Goal: Task Accomplishment & Management: Manage account settings

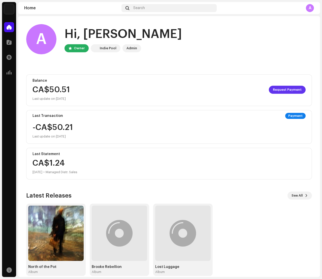
click at [286, 90] on span "Request Payment" at bounding box center [286, 90] width 29 height 10
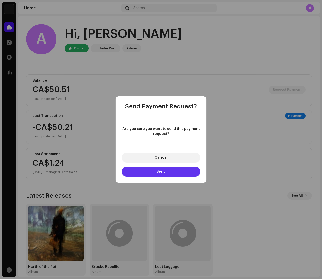
click at [163, 172] on span "Send" at bounding box center [160, 172] width 9 height 4
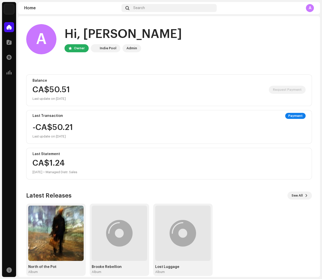
click at [292, 115] on div "Payment" at bounding box center [295, 116] width 20 height 6
click at [291, 116] on div "Payment" at bounding box center [295, 116] width 20 height 6
click at [9, 57] on span at bounding box center [9, 57] width 5 height 4
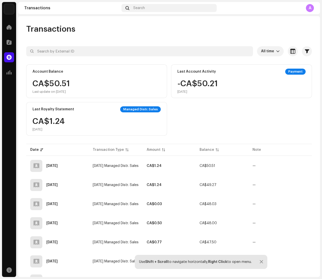
click at [296, 72] on div "Payment" at bounding box center [295, 72] width 20 height 6
click at [291, 71] on div "Payment" at bounding box center [295, 72] width 20 height 6
click at [70, 82] on div "CA$50.51 Last update on [DATE]" at bounding box center [50, 87] width 37 height 14
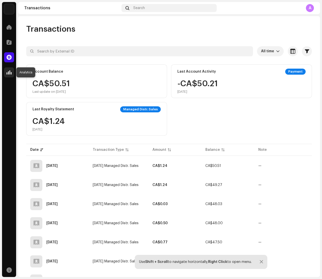
click at [8, 71] on span at bounding box center [9, 72] width 5 height 4
click at [9, 73] on span at bounding box center [9, 72] width 5 height 4
click at [8, 42] on span at bounding box center [9, 42] width 5 height 4
click at [9, 27] on span at bounding box center [9, 27] width 5 height 4
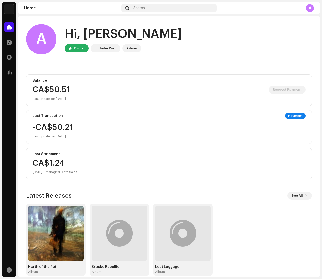
click at [91, 93] on div "CA$50.51 Request Payment" at bounding box center [168, 90] width 273 height 8
click at [9, 43] on span at bounding box center [9, 42] width 5 height 4
click at [10, 43] on span at bounding box center [9, 42] width 5 height 4
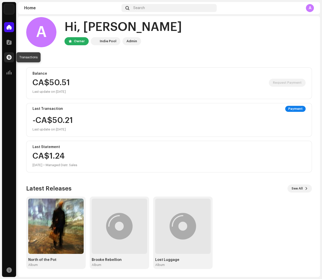
click at [9, 58] on span at bounding box center [9, 57] width 5 height 4
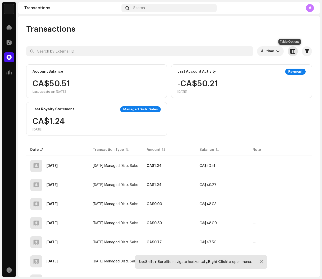
click at [290, 52] on span "button" at bounding box center [292, 51] width 5 height 4
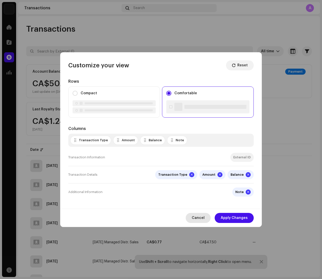
click at [197, 218] on span "Cancel" at bounding box center [197, 218] width 13 height 10
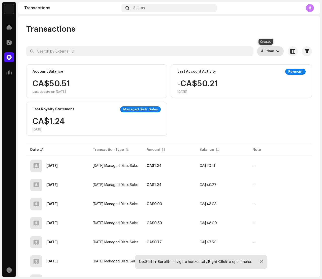
click at [265, 52] on span "All time" at bounding box center [268, 51] width 15 height 10
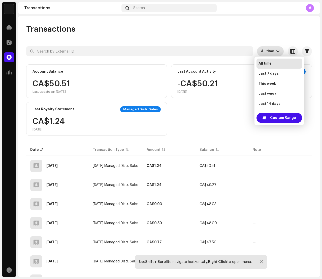
click at [279, 34] on div "Transactions" at bounding box center [168, 29] width 285 height 10
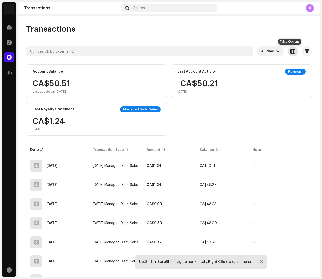
click at [290, 52] on span "button" at bounding box center [292, 51] width 5 height 4
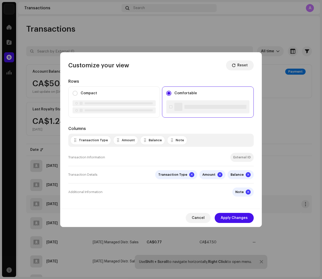
drag, startPoint x: 198, startPoint y: 217, endPoint x: 211, endPoint y: 208, distance: 15.5
click at [198, 217] on span "Cancel" at bounding box center [197, 218] width 13 height 10
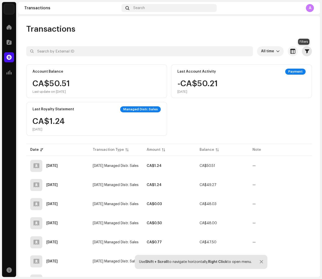
click at [304, 51] on span "button" at bounding box center [306, 51] width 4 height 4
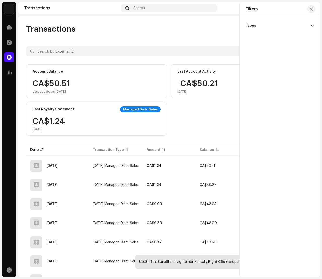
click at [312, 27] on span at bounding box center [311, 26] width 3 height 4
click at [256, 35] on div "Statements" at bounding box center [255, 36] width 20 height 4
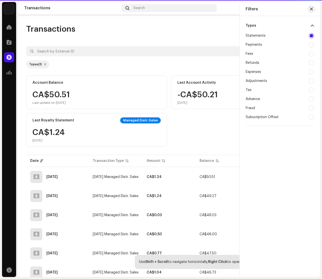
checkbox input "true"
click at [312, 62] on div at bounding box center [310, 62] width 5 height 5
checkbox input "true"
click at [311, 36] on div at bounding box center [310, 35] width 5 height 5
checkbox input "false"
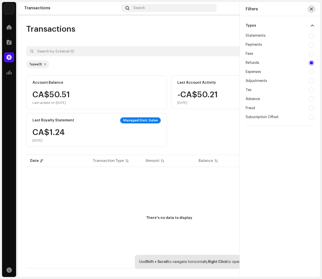
click at [312, 9] on span "button" at bounding box center [310, 9] width 3 height 4
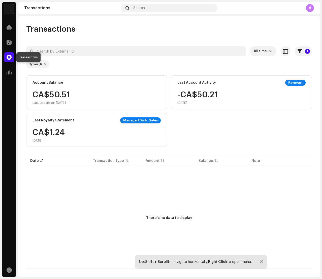
click at [9, 57] on span at bounding box center [9, 57] width 5 height 4
click at [54, 94] on div "CA$50.51 Last update on [DATE]" at bounding box center [50, 98] width 37 height 14
click at [98, 99] on div "CA$50.51 Last update on [DATE]" at bounding box center [96, 98] width 128 height 14
click at [9, 27] on span at bounding box center [9, 27] width 5 height 4
